Goal: Task Accomplishment & Management: Use online tool/utility

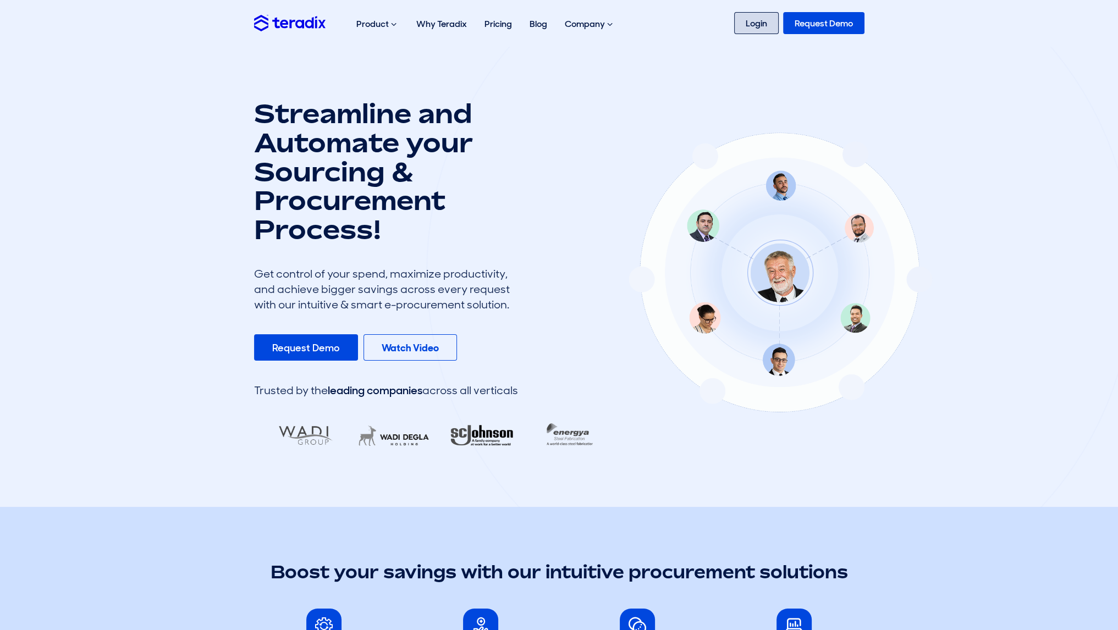
click at [746, 29] on link "Login" at bounding box center [756, 23] width 45 height 22
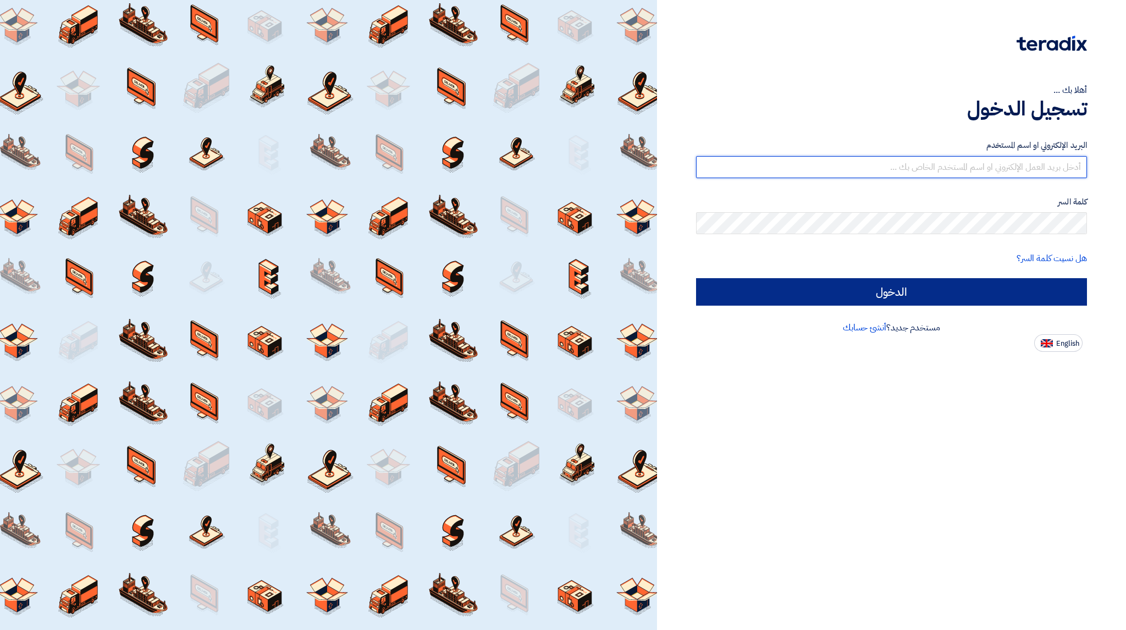
type input "[EMAIL_ADDRESS][DOMAIN_NAME]"
click at [978, 279] on input "الدخول" at bounding box center [891, 291] width 391 height 27
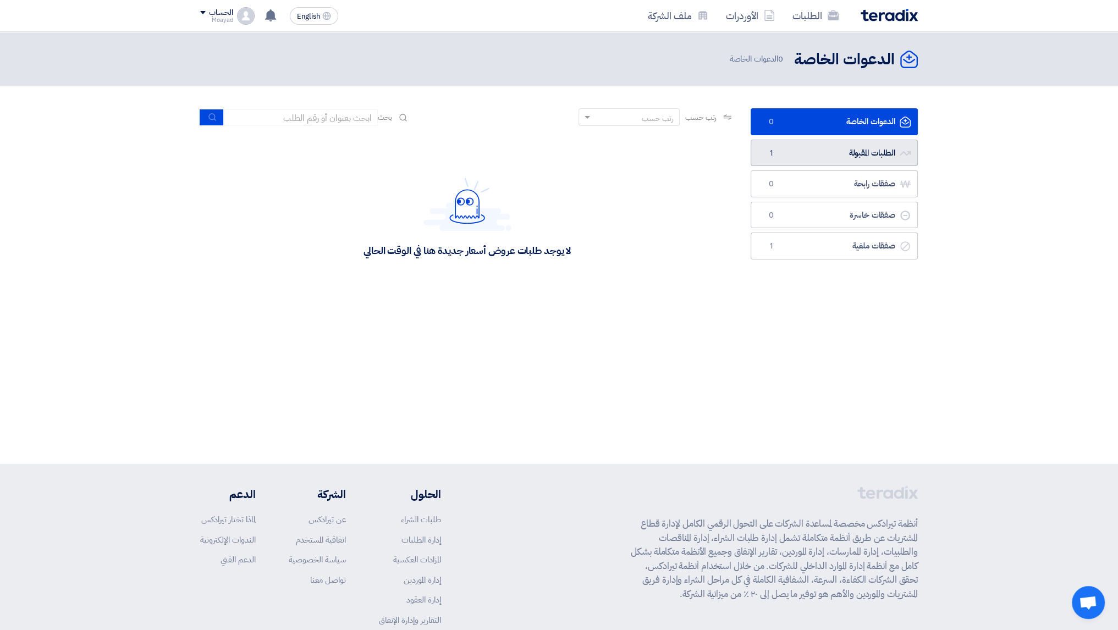
click at [805, 157] on link "الطلبات المقبولة الطلبات المقبولة 1" at bounding box center [834, 153] width 167 height 27
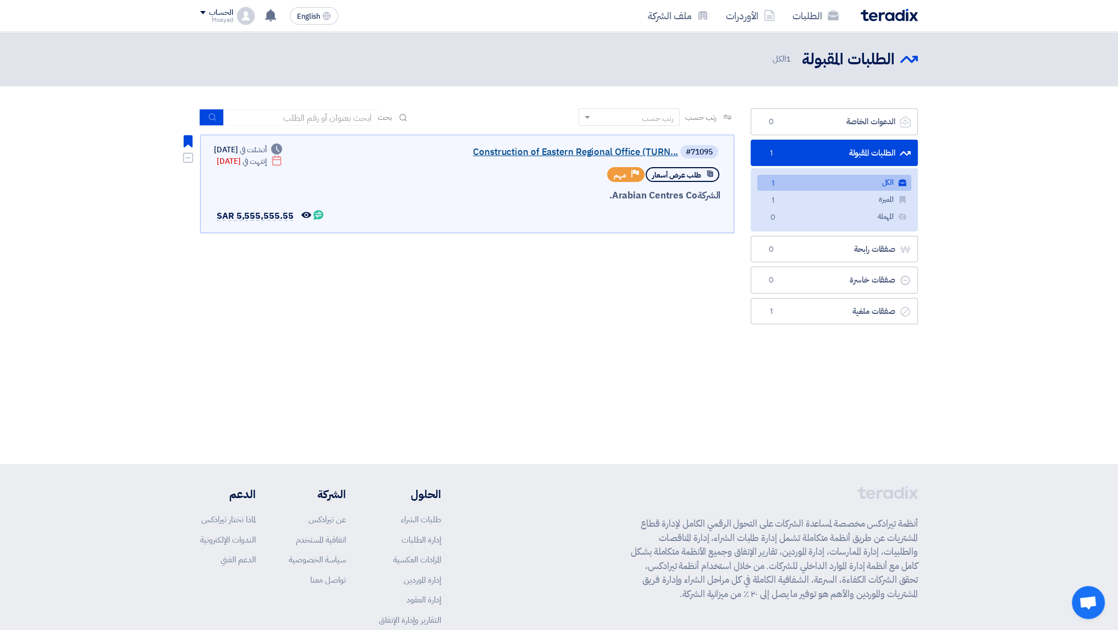
click at [532, 154] on link "Construction of Eastern Regional Office (TURN..." at bounding box center [568, 152] width 220 height 10
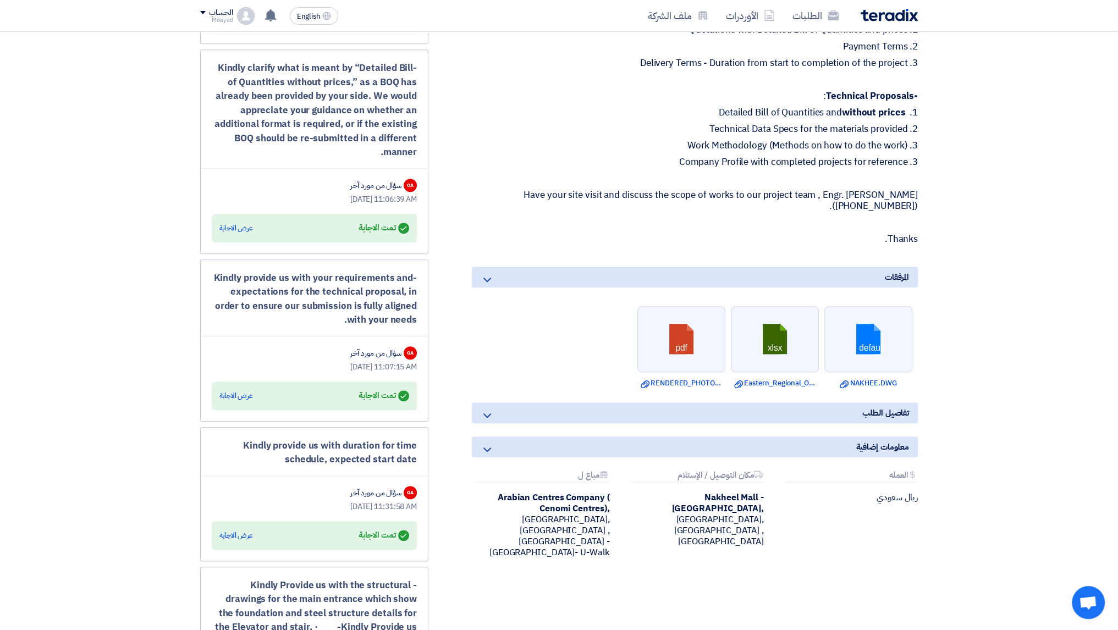
scroll to position [880, 0]
click at [510, 402] on div "تفاصيل الطلب" at bounding box center [695, 412] width 446 height 21
click at [490, 409] on icon at bounding box center [487, 415] width 13 height 13
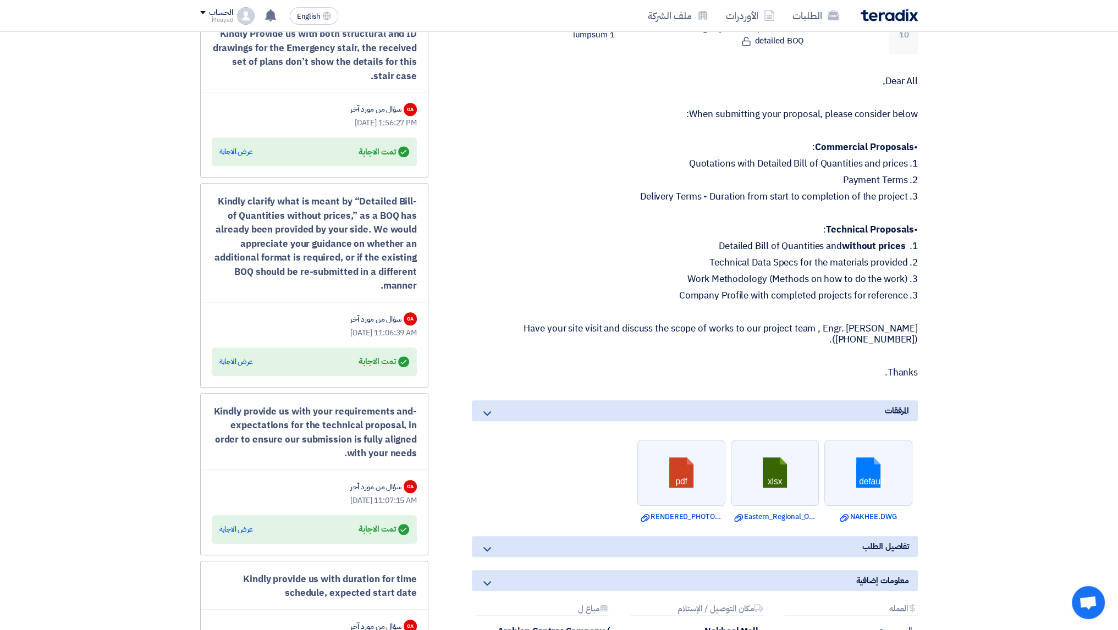
scroll to position [935, 0]
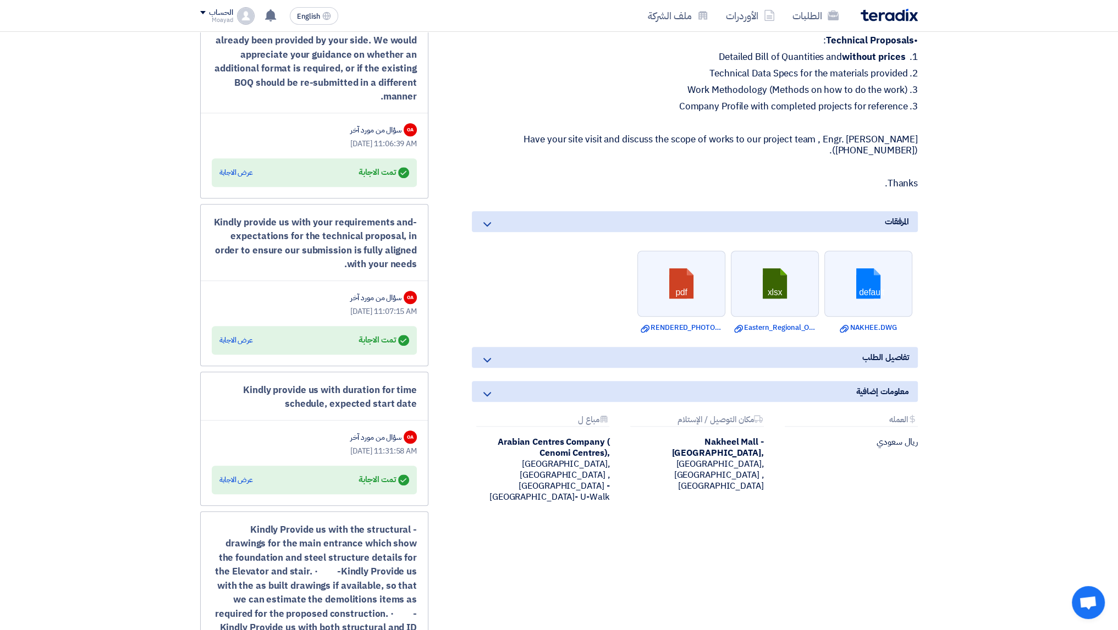
click at [489, 354] on icon at bounding box center [487, 360] width 13 height 13
click at [488, 388] on icon at bounding box center [487, 394] width 13 height 13
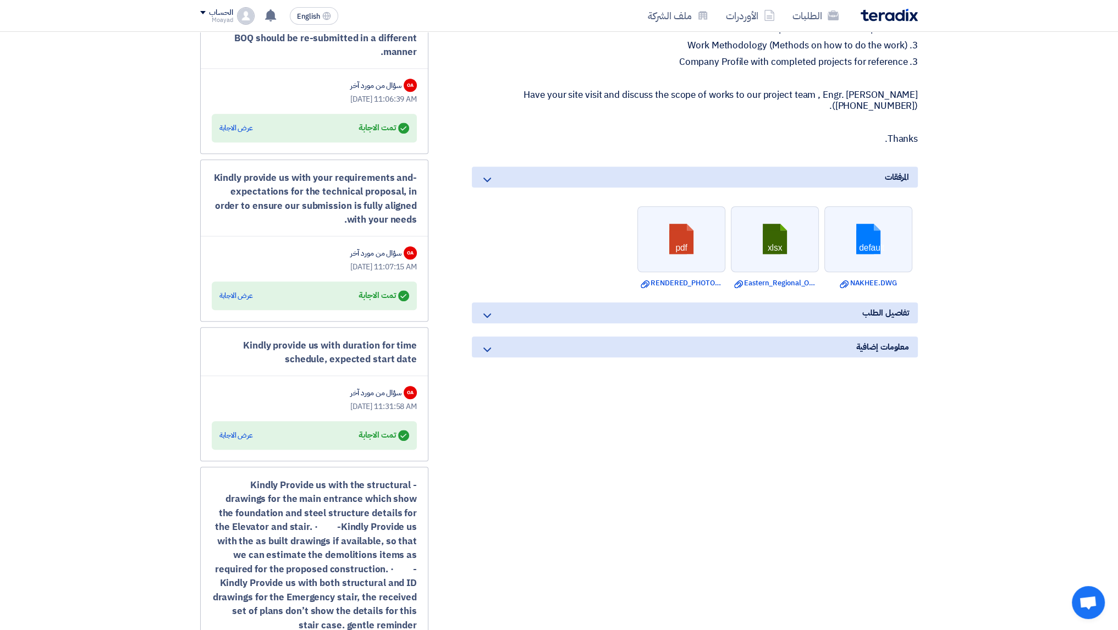
scroll to position [990, 0]
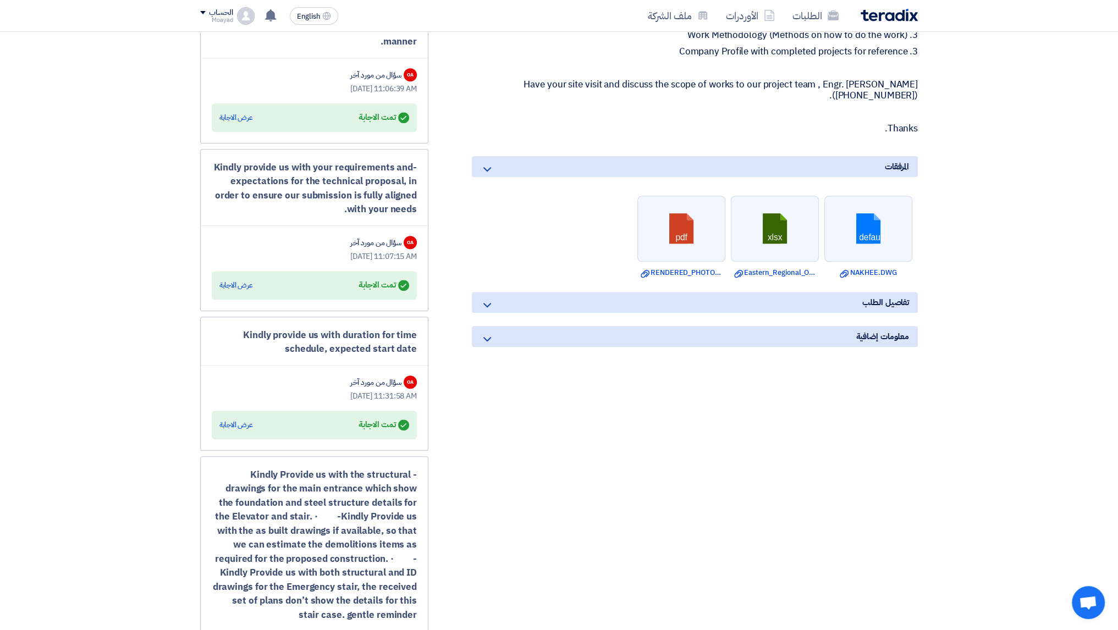
click at [491, 333] on icon at bounding box center [487, 339] width 13 height 13
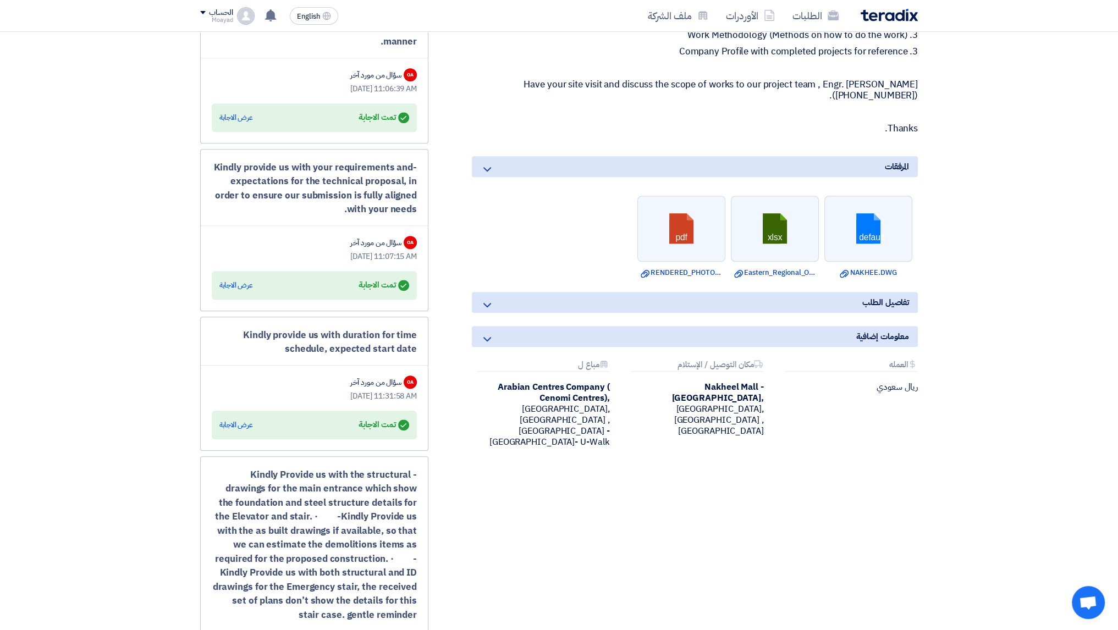
click at [493, 299] on icon at bounding box center [487, 305] width 13 height 13
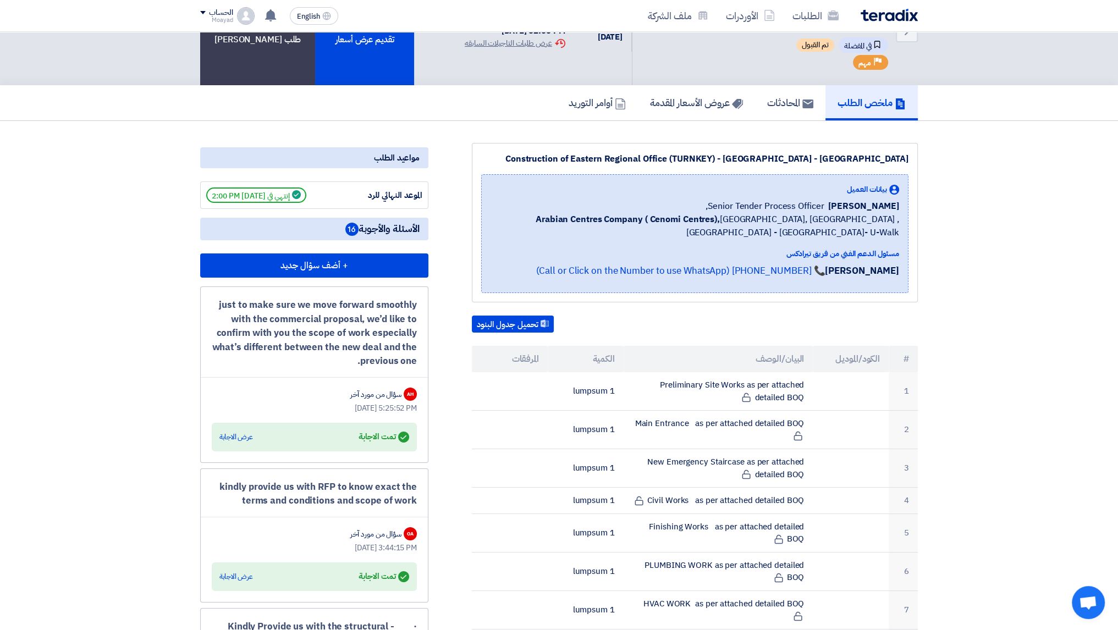
scroll to position [0, 0]
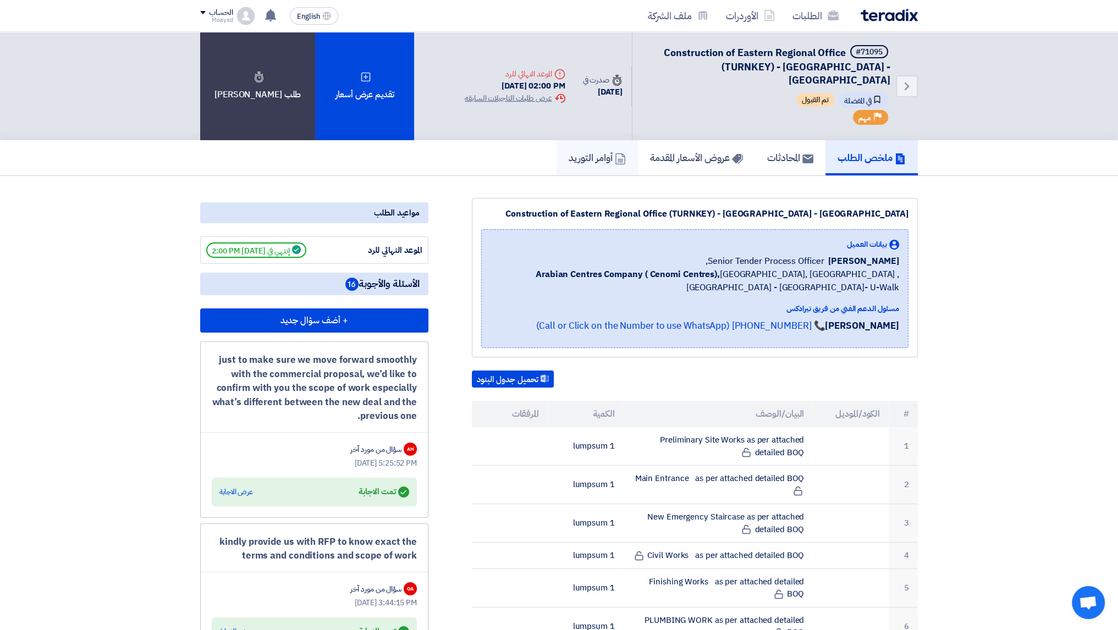
click at [596, 151] on h5 "أوامر التوريد" at bounding box center [597, 157] width 57 height 13
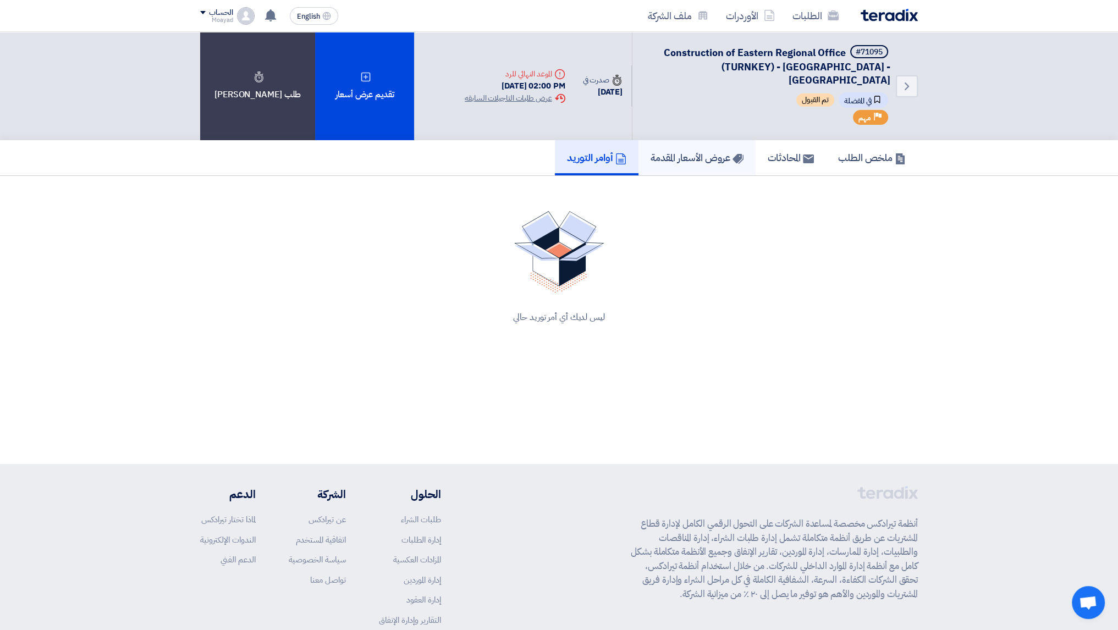
click at [715, 151] on h5 "عروض الأسعار المقدمة" at bounding box center [696, 157] width 93 height 13
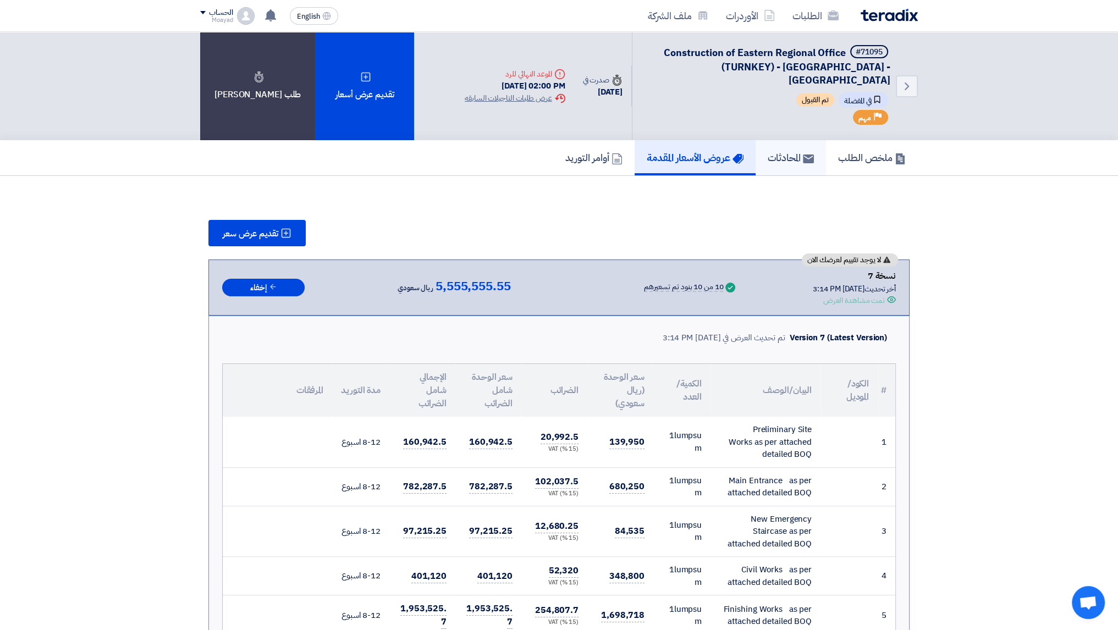
click at [783, 151] on h5 "المحادثات" at bounding box center [791, 157] width 46 height 13
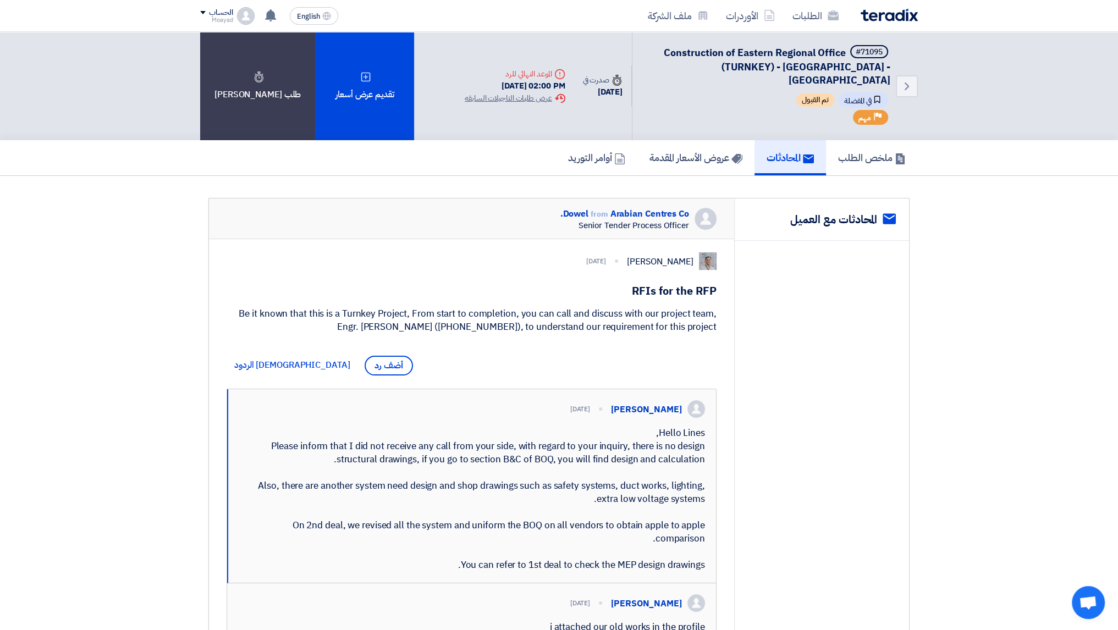
click at [876, 96] on use at bounding box center [877, 99] width 6 height 7
